Goal: Task Accomplishment & Management: Use online tool/utility

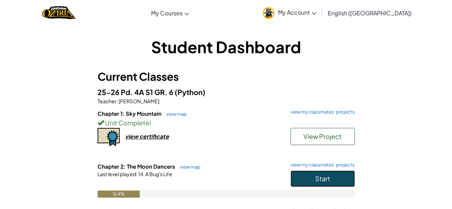
click at [312, 175] on button "Start" at bounding box center [323, 178] width 64 height 16
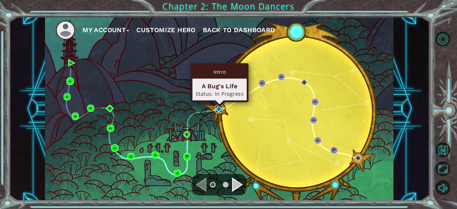
click at [217, 110] on img at bounding box center [219, 108] width 7 height 7
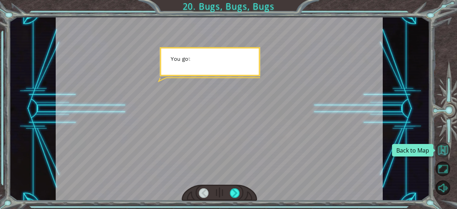
click at [443, 148] on button "Back to Map" at bounding box center [443, 150] width 15 height 15
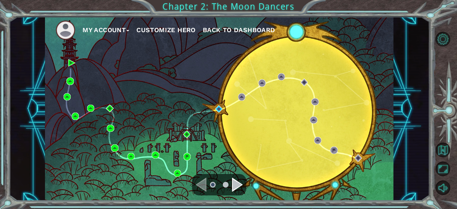
click at [239, 185] on div "Navigate to the next page" at bounding box center [237, 185] width 11 height 14
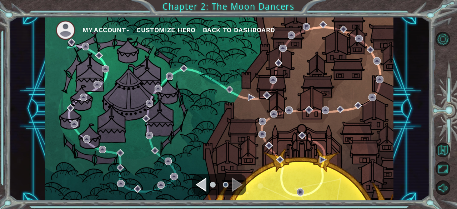
click at [204, 183] on div "Navigate to the previous page" at bounding box center [201, 185] width 11 height 14
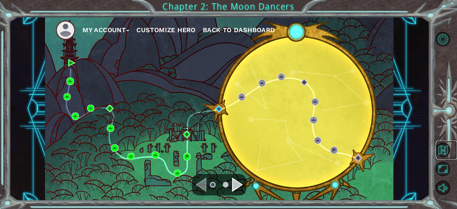
click at [452, 144] on link at bounding box center [447, 150] width 21 height 19
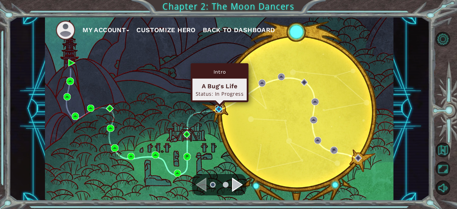
click at [218, 108] on img at bounding box center [219, 108] width 7 height 7
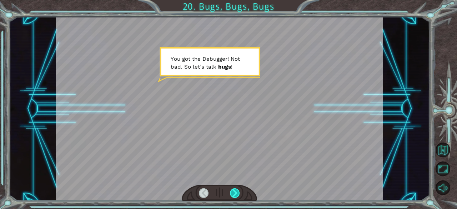
click at [234, 192] on div at bounding box center [235, 193] width 10 height 10
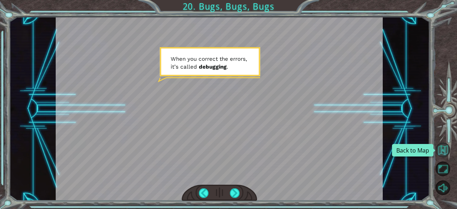
click at [446, 148] on button "Back to Map" at bounding box center [443, 150] width 15 height 15
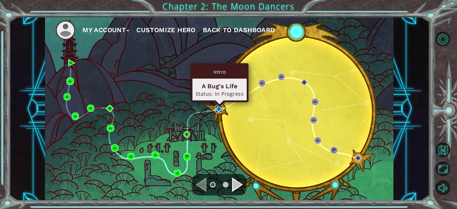
click at [220, 108] on img at bounding box center [219, 108] width 7 height 7
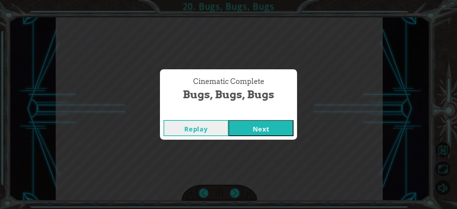
click at [259, 132] on button "Next" at bounding box center [261, 128] width 65 height 16
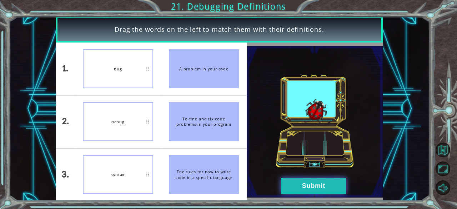
click at [293, 183] on button "Submit" at bounding box center [313, 186] width 65 height 16
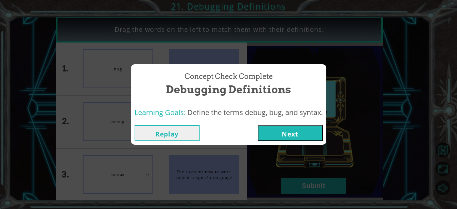
click at [297, 133] on button "Next" at bounding box center [290, 133] width 65 height 16
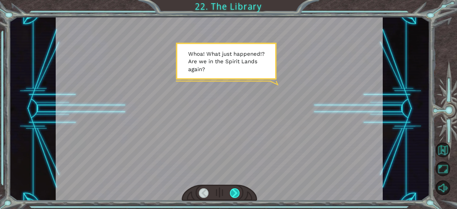
click at [234, 192] on div at bounding box center [235, 193] width 10 height 10
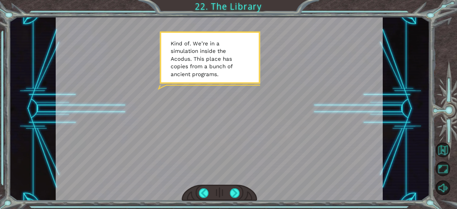
drag, startPoint x: 234, startPoint y: 192, endPoint x: 218, endPoint y: 165, distance: 31.6
click at [218, 165] on div at bounding box center [219, 109] width 327 height 184
